Goal: Task Accomplishment & Management: Manage account settings

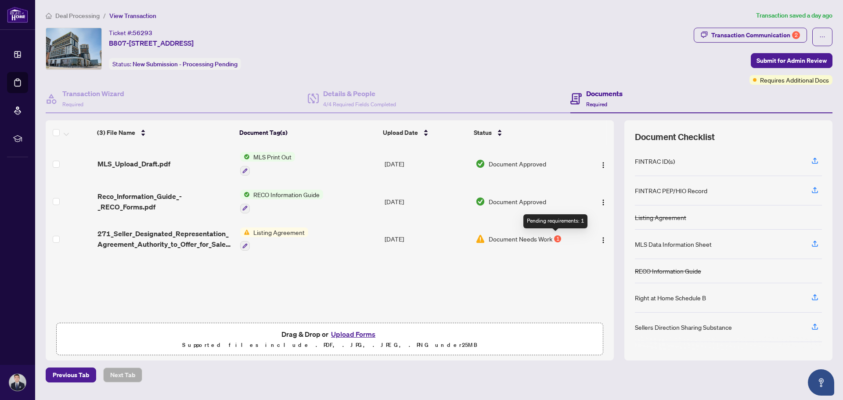
click at [556, 238] on div "1" at bounding box center [557, 238] width 7 height 7
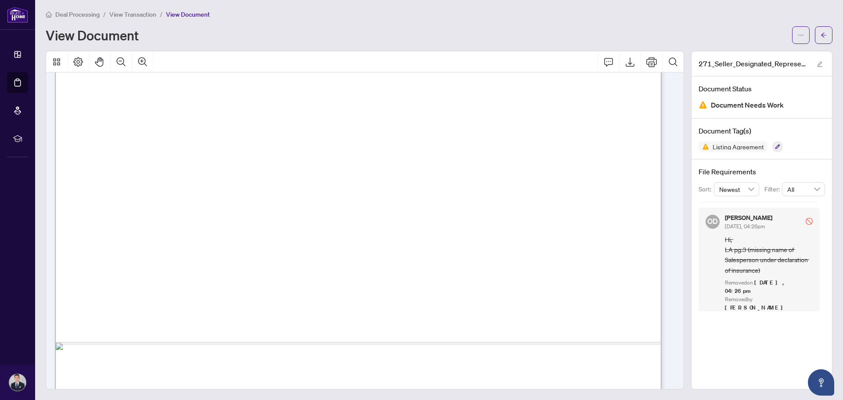
scroll to position [2020, 0]
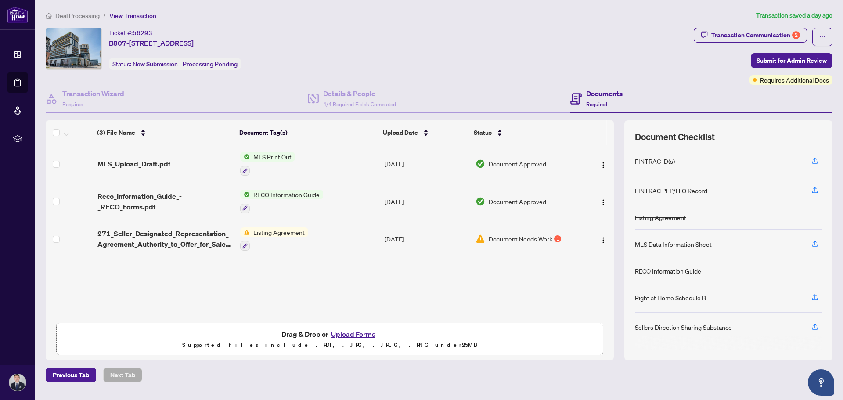
click at [76, 18] on span "Deal Processing" at bounding box center [77, 16] width 44 height 8
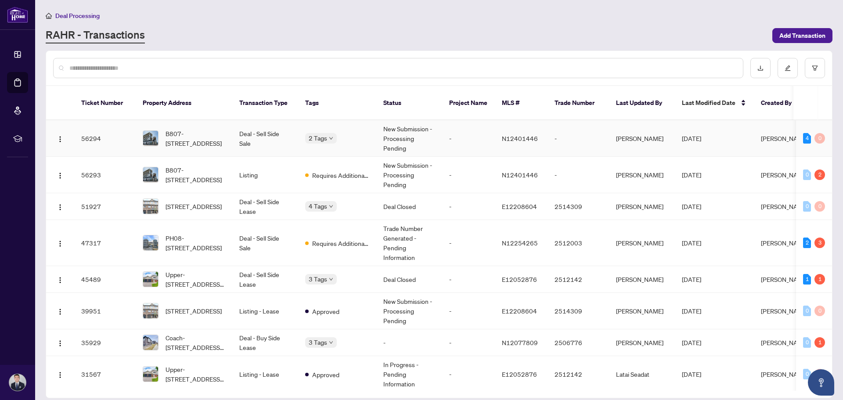
click at [285, 125] on td "Deal - Sell Side Sale" at bounding box center [265, 138] width 66 height 36
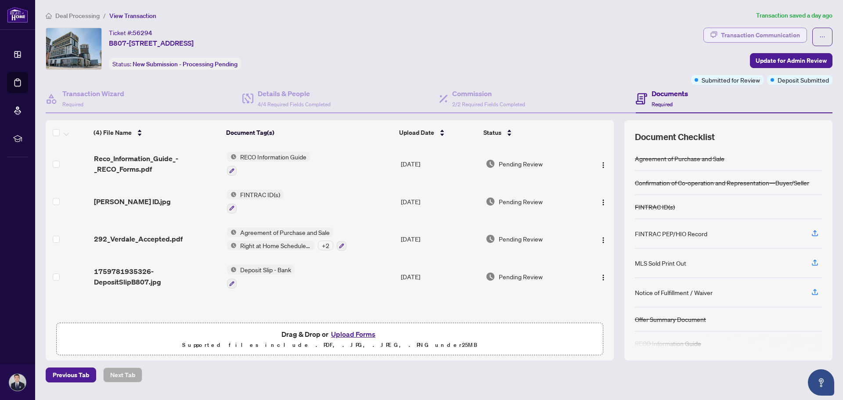
click at [751, 34] on div "Transaction Communication" at bounding box center [760, 35] width 79 height 14
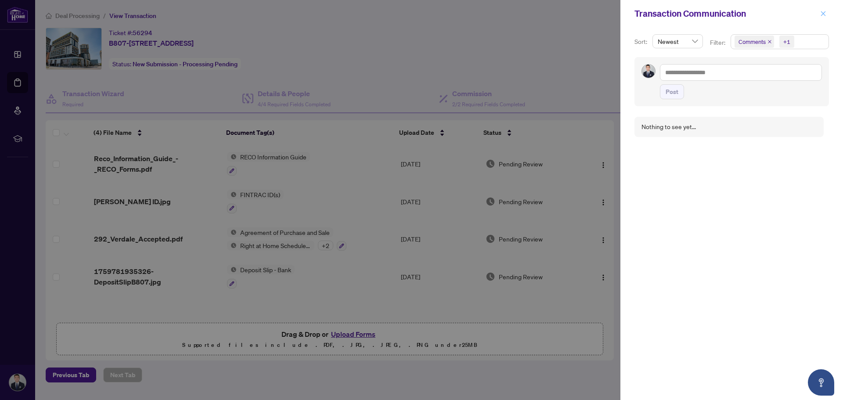
click at [823, 14] on icon "close" at bounding box center [823, 13] width 5 height 5
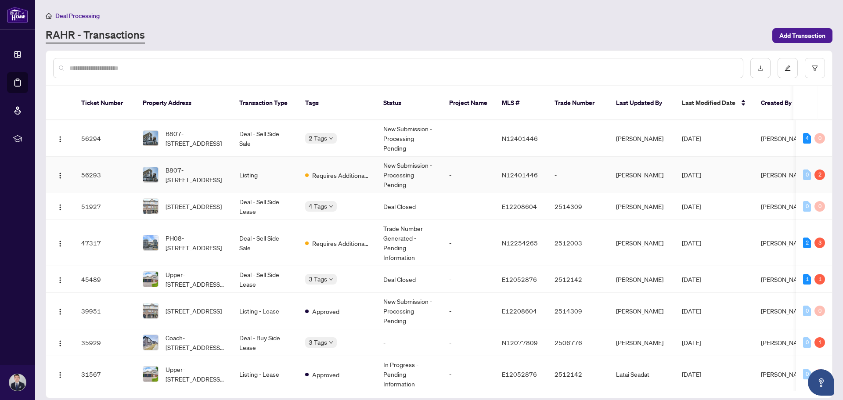
click at [351, 174] on td "Requires Additional Docs" at bounding box center [337, 175] width 78 height 36
